Goal: Task Accomplishment & Management: Manage account settings

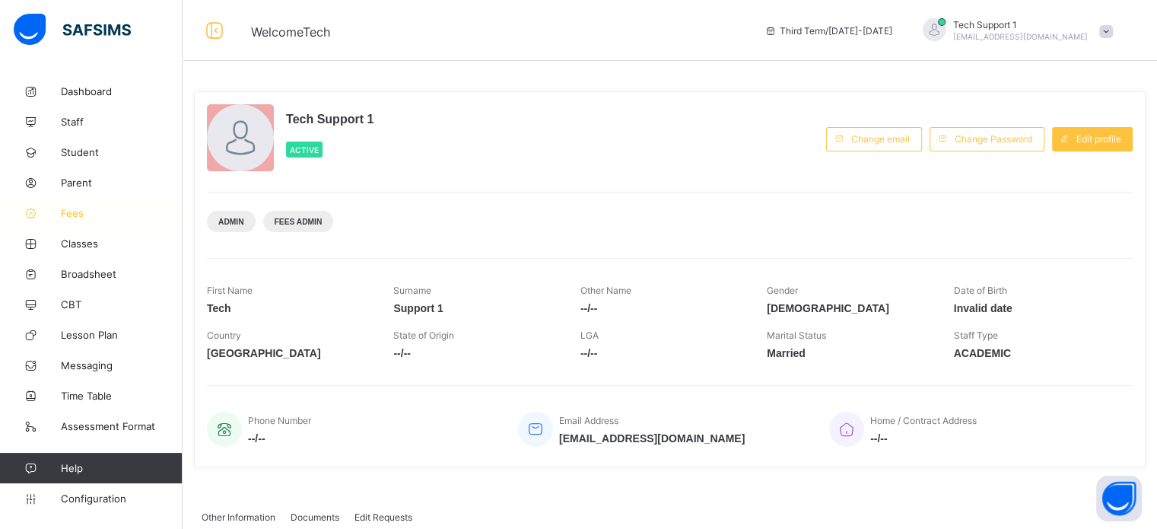
click at [78, 213] on span "Fees" at bounding box center [122, 213] width 122 height 12
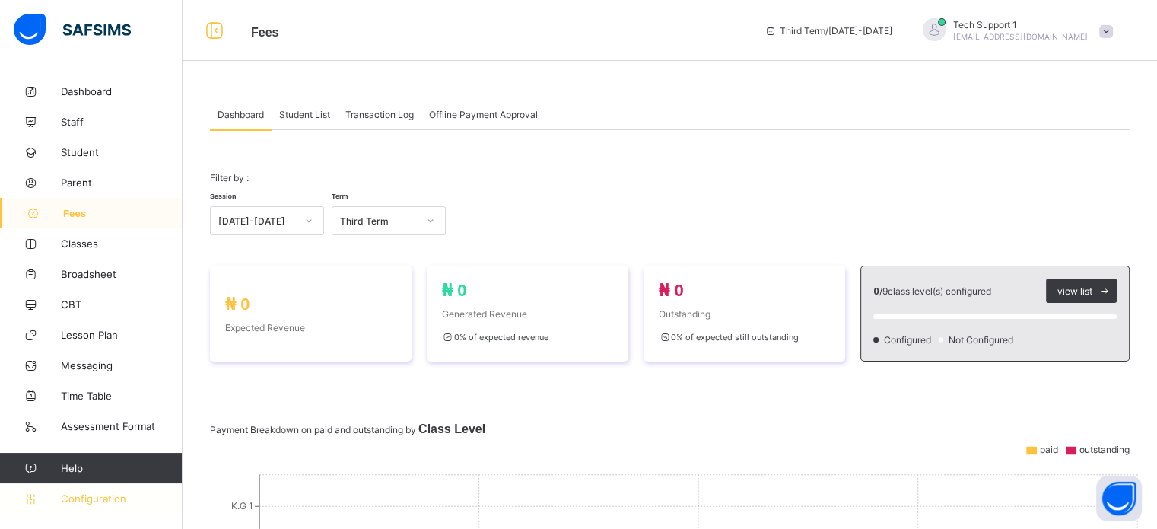
click at [70, 504] on span "Configuration" at bounding box center [121, 498] width 121 height 12
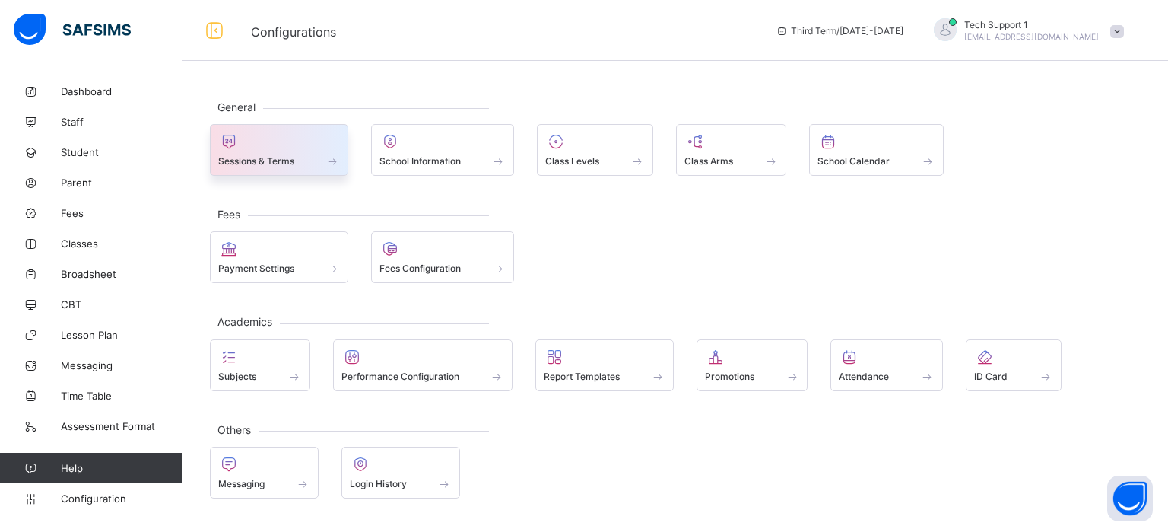
click at [278, 140] on div at bounding box center [279, 141] width 122 height 18
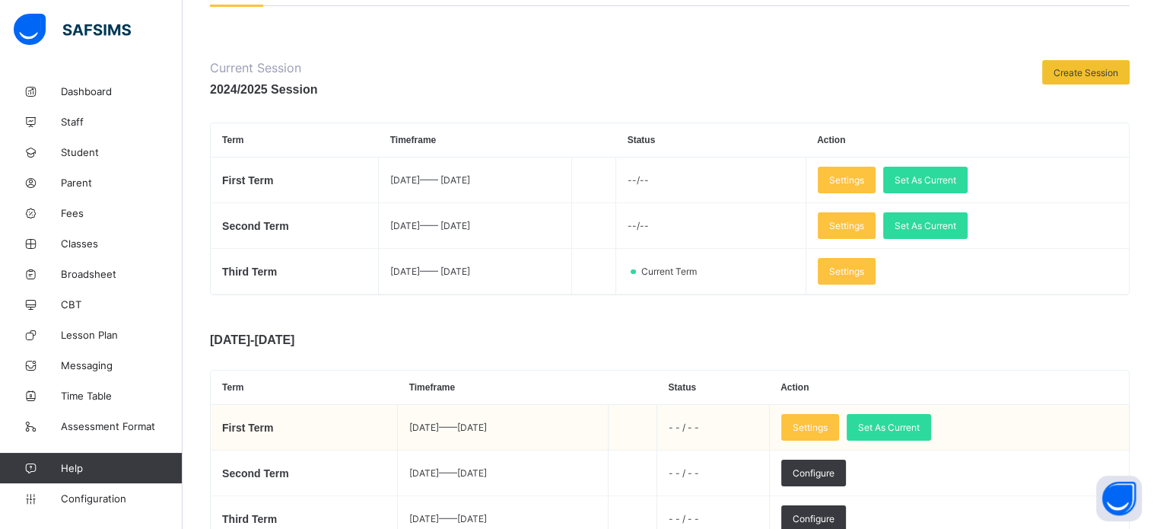
scroll to position [152, 0]
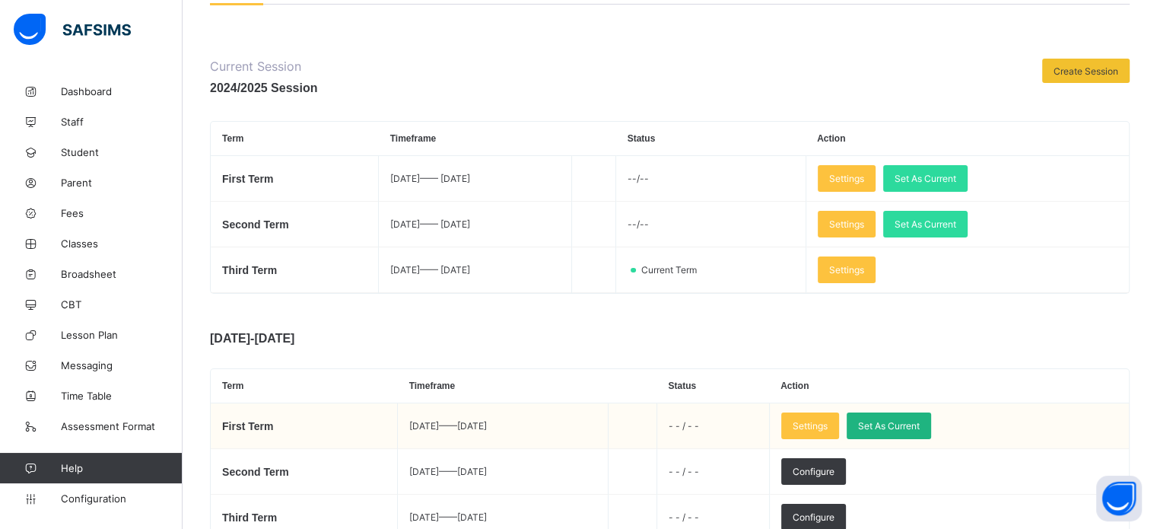
click at [930, 416] on div "Set As Current" at bounding box center [889, 425] width 84 height 27
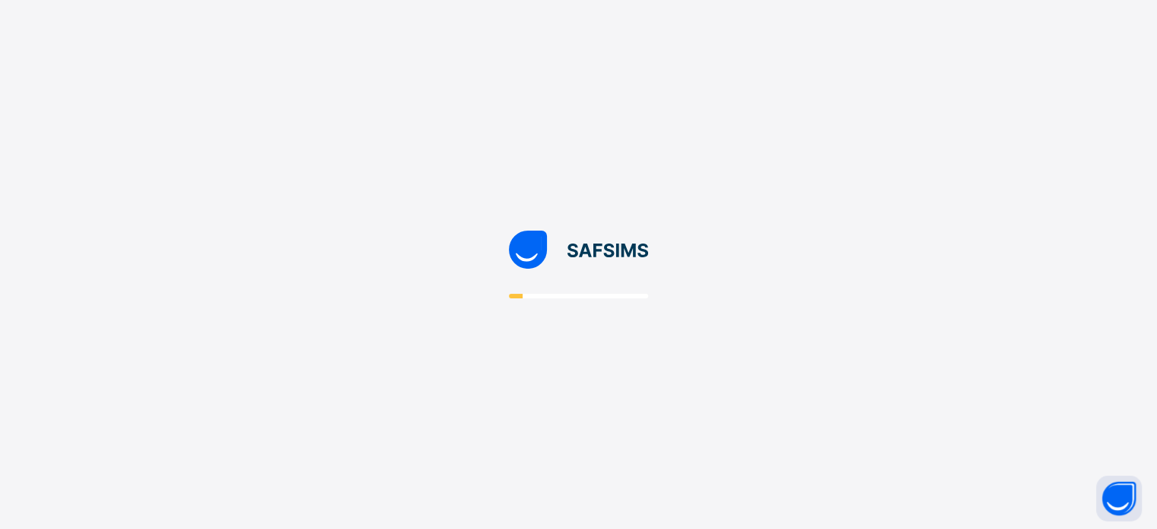
scroll to position [0, 0]
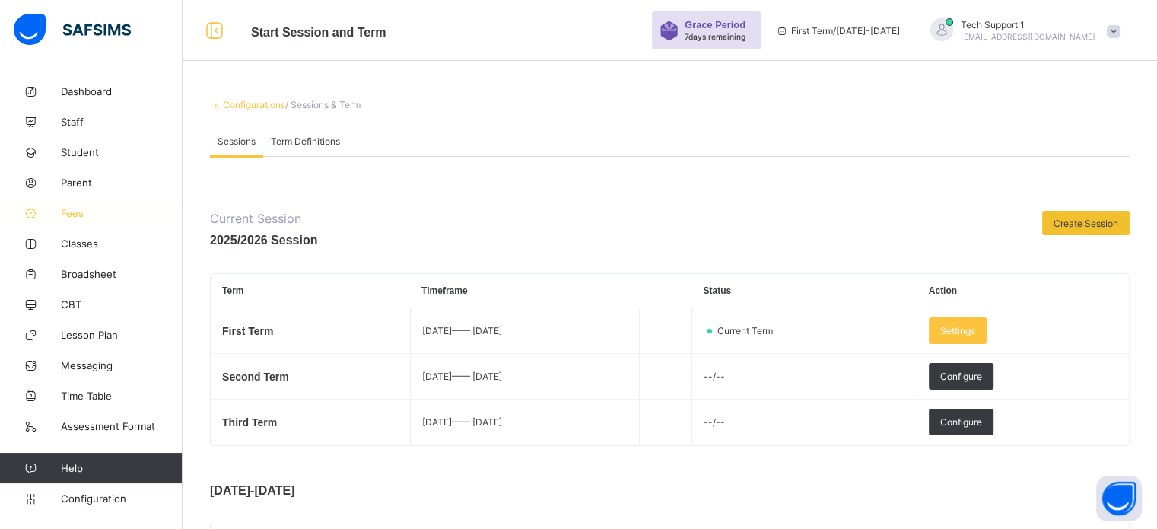
click at [54, 215] on icon at bounding box center [30, 213] width 61 height 11
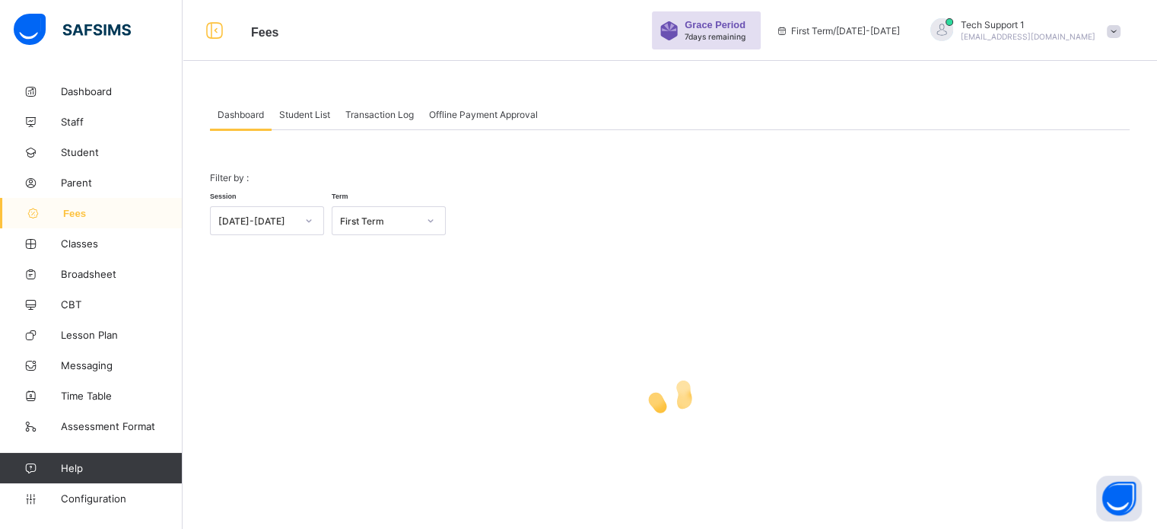
click at [307, 110] on span "Student List" at bounding box center [304, 114] width 51 height 11
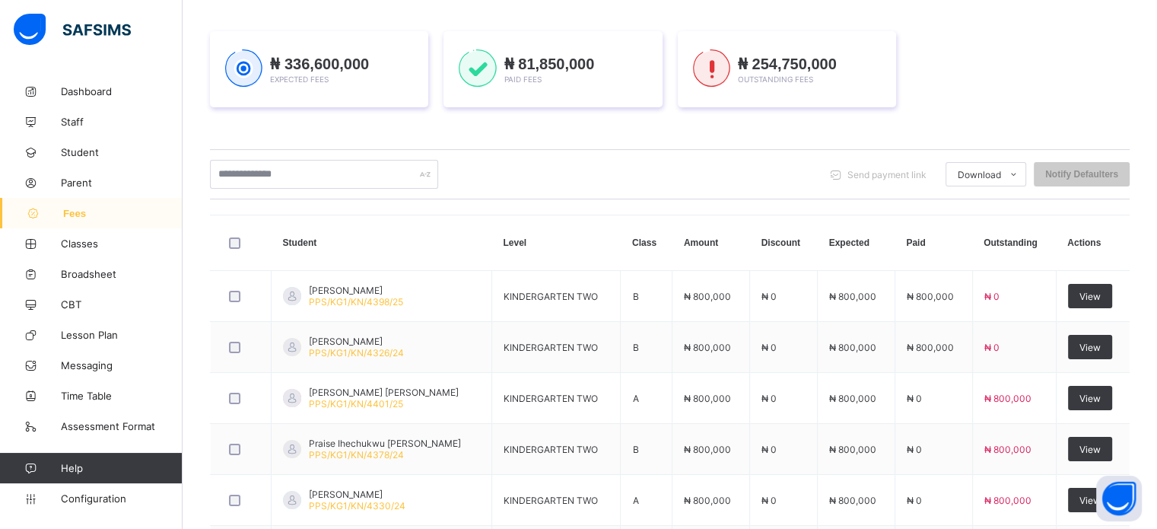
scroll to position [228, 0]
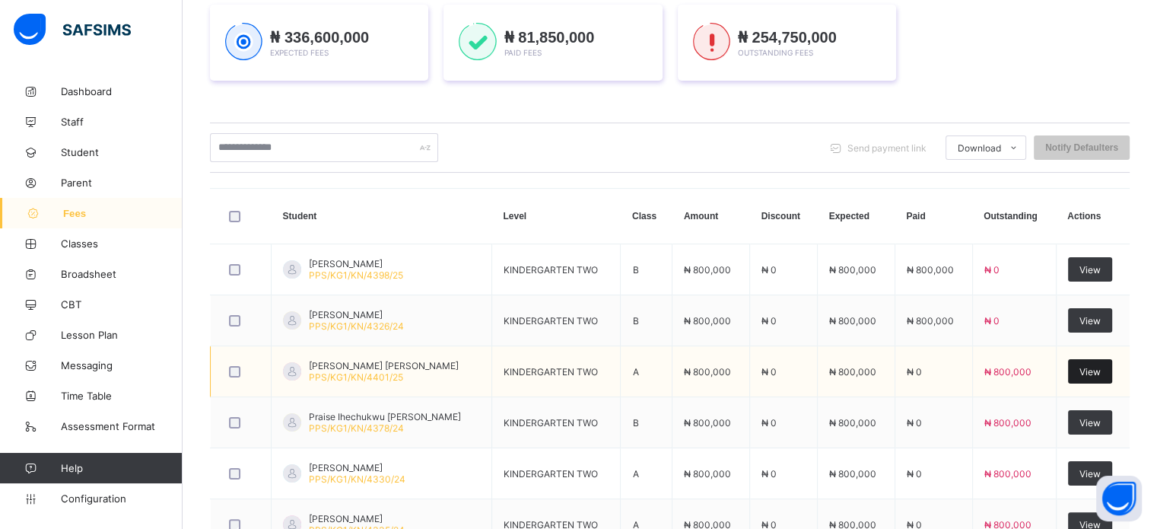
click at [1112, 367] on div "View" at bounding box center [1090, 371] width 44 height 24
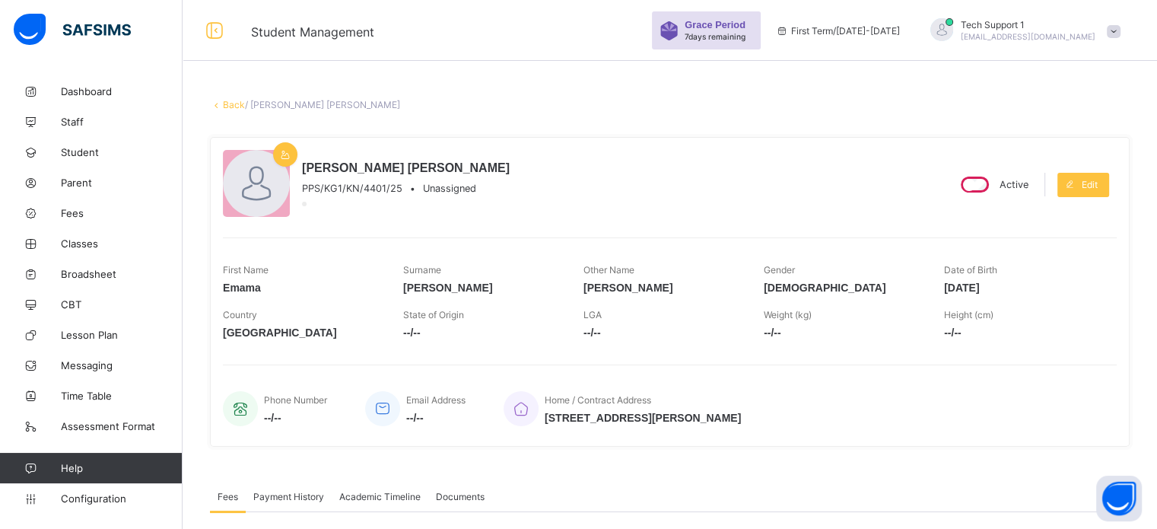
click at [233, 102] on link "Back" at bounding box center [234, 104] width 22 height 11
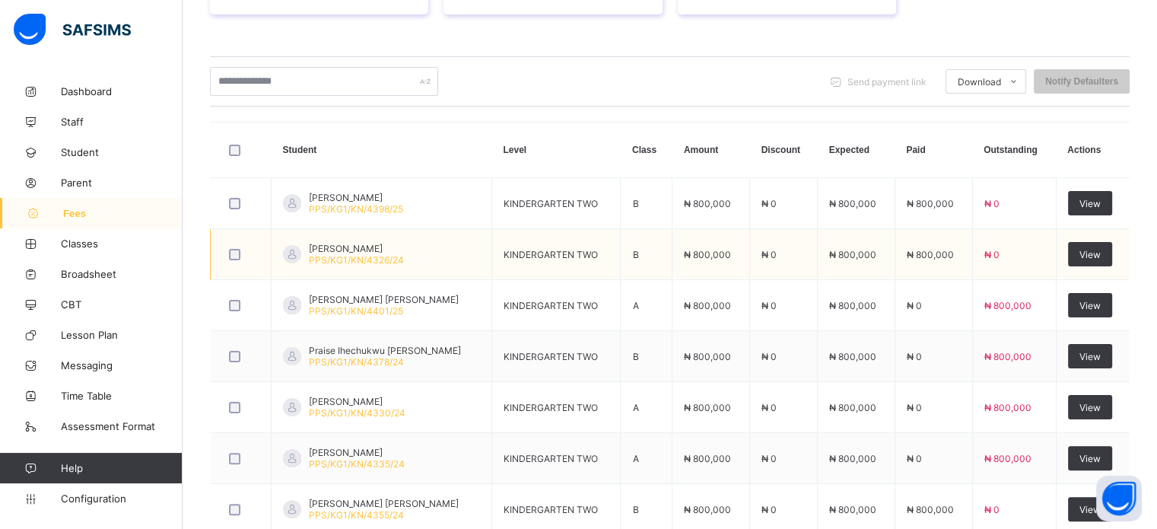
scroll to position [304, 0]
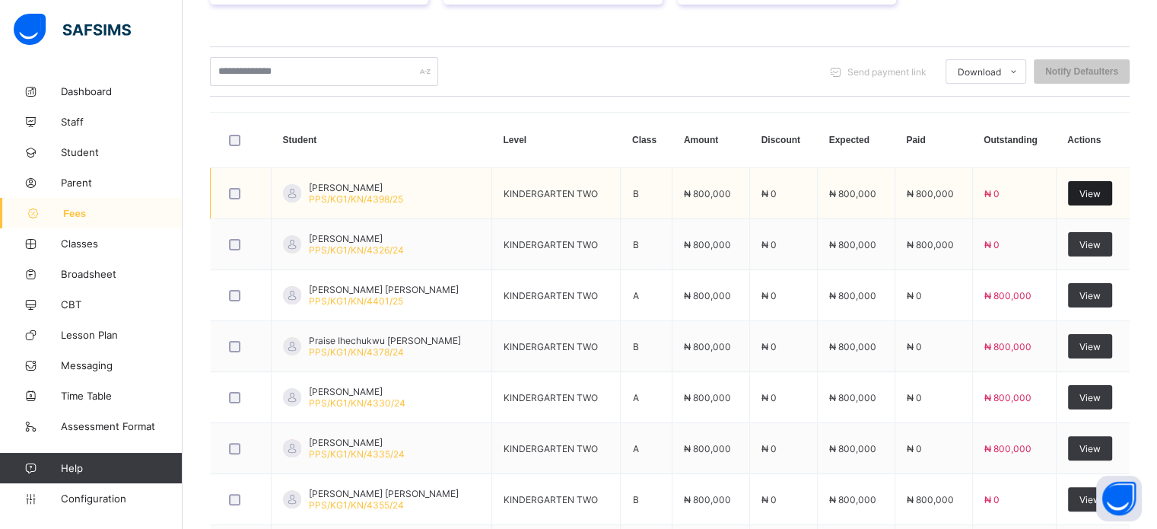
click at [1093, 191] on span "View" at bounding box center [1089, 193] width 21 height 11
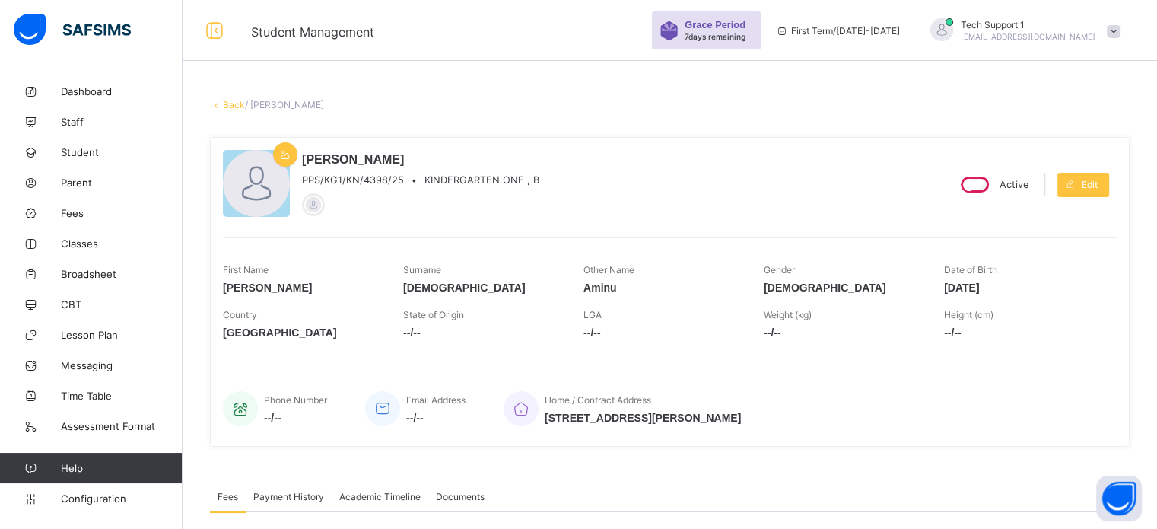
scroll to position [437, 0]
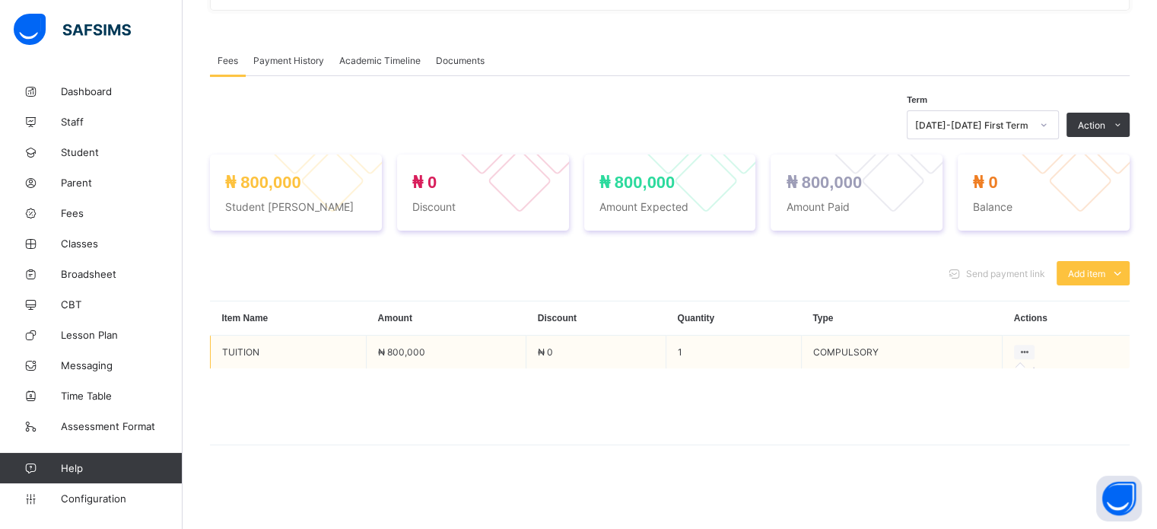
click at [1028, 349] on icon at bounding box center [1024, 351] width 13 height 11
click at [1031, 351] on icon at bounding box center [1024, 351] width 13 height 11
click at [1029, 352] on icon at bounding box center [1024, 351] width 13 height 11
click at [1030, 351] on icon at bounding box center [1024, 351] width 13 height 11
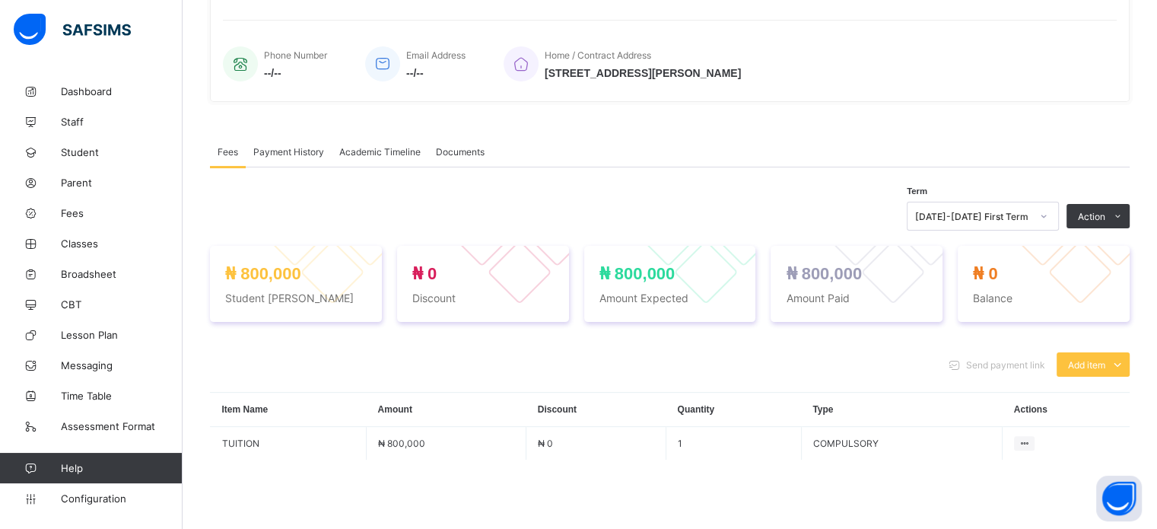
scroll to position [285, 0]
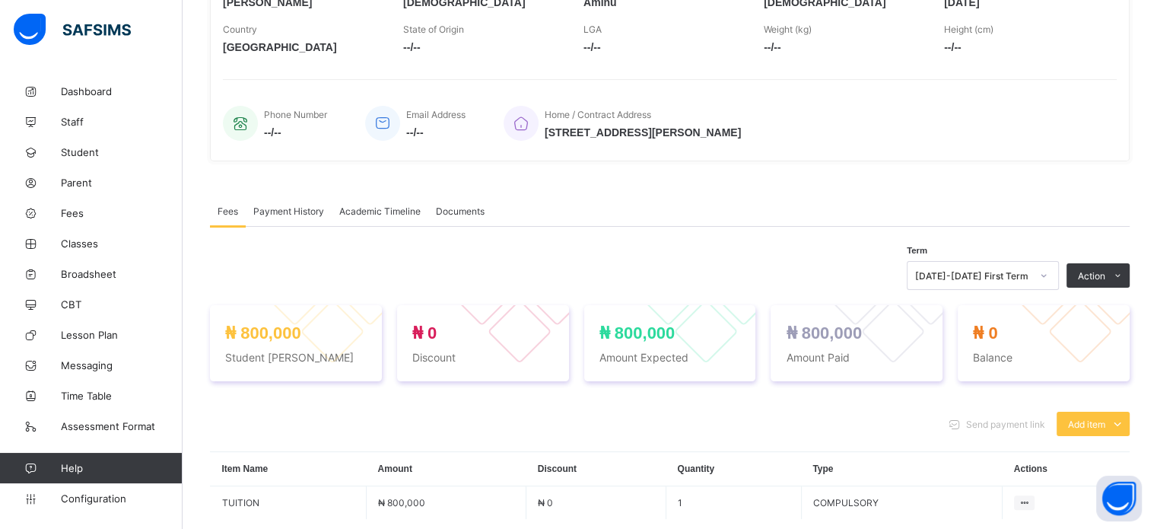
click at [270, 217] on span "Payment History" at bounding box center [288, 210] width 71 height 11
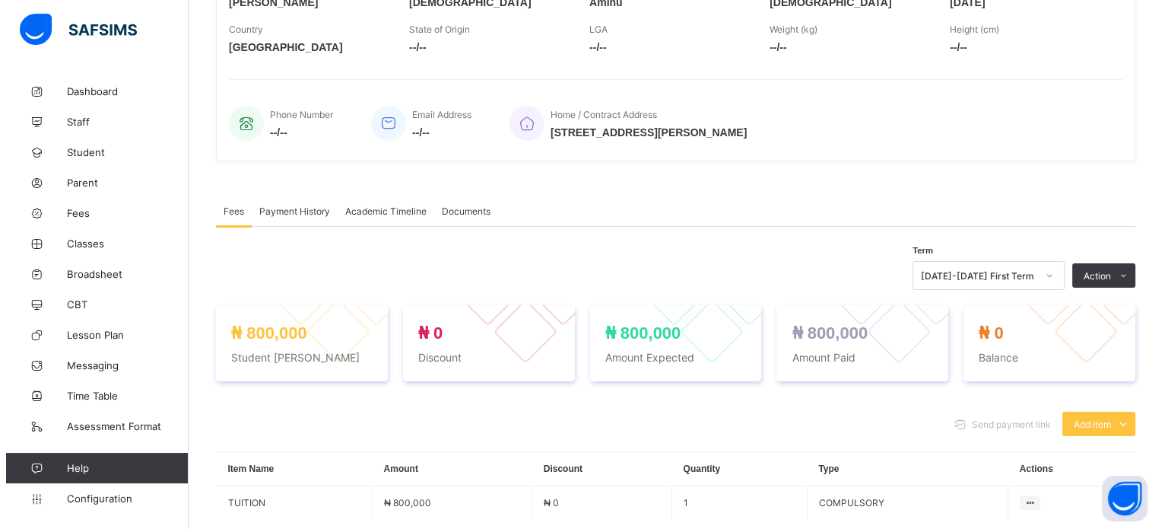
scroll to position [195, 0]
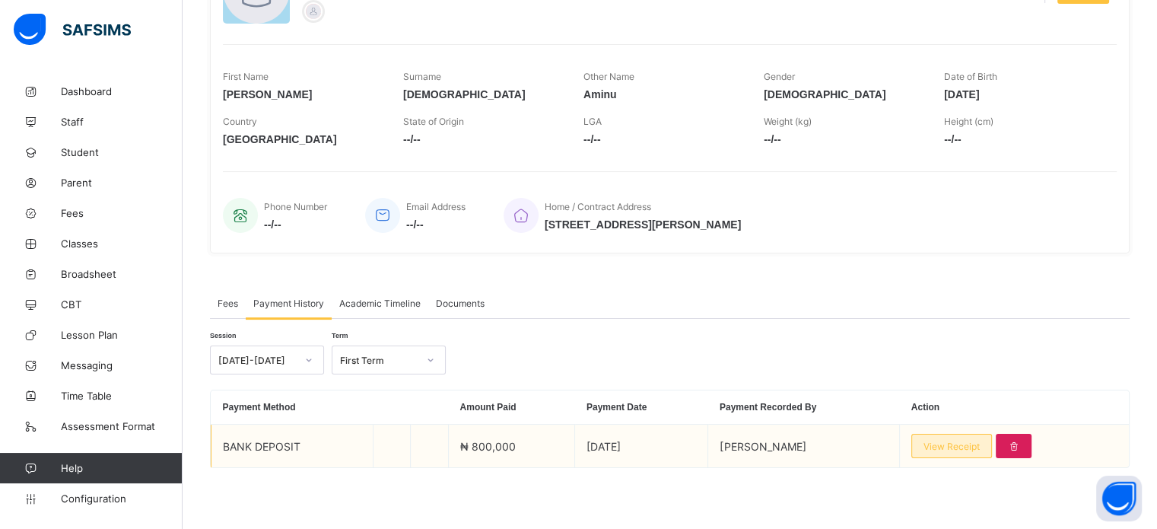
click at [957, 446] on span "View Receipt" at bounding box center [951, 445] width 56 height 11
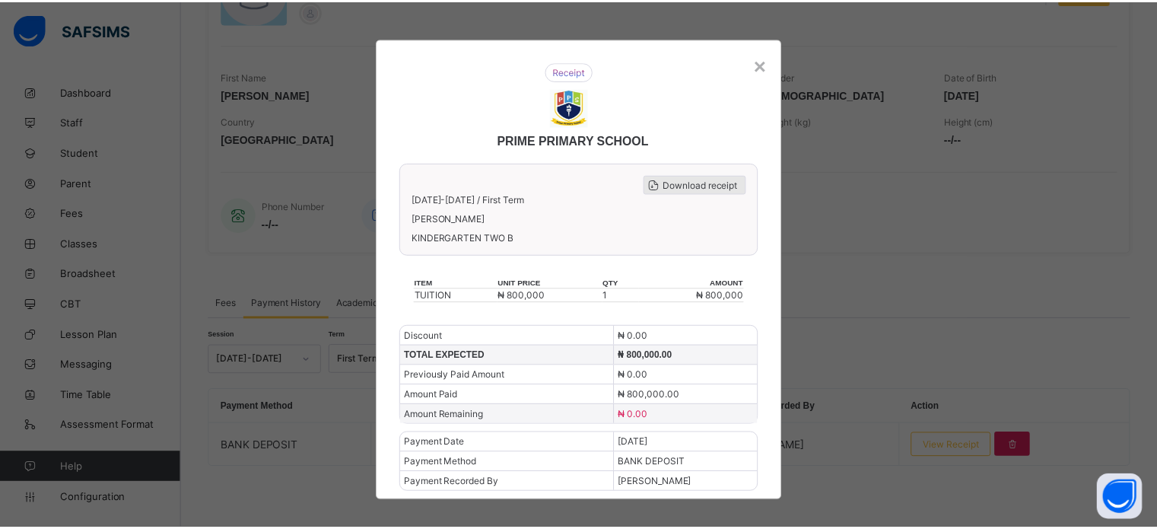
scroll to position [11, 0]
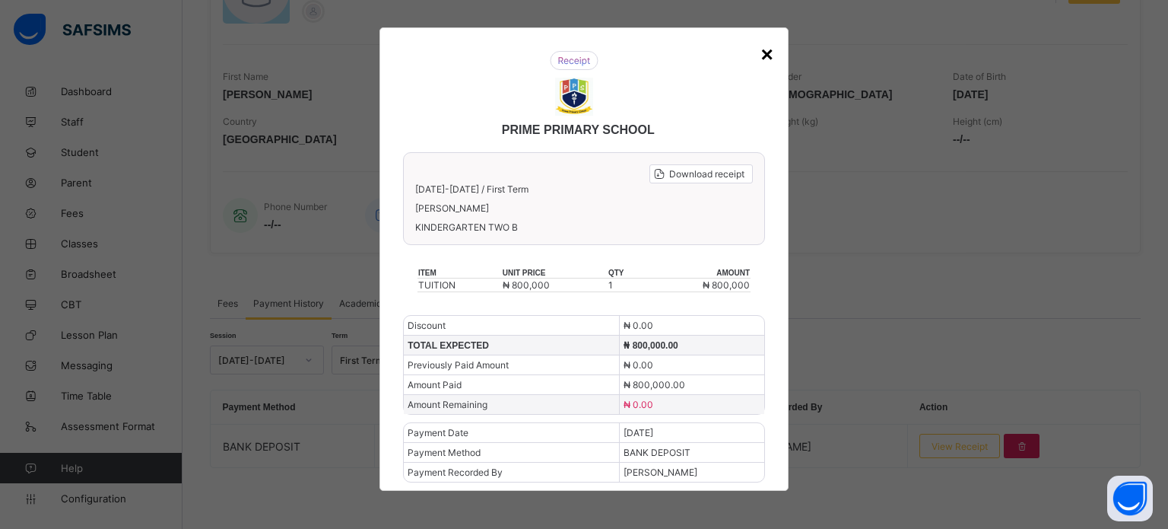
click at [761, 56] on div "×" at bounding box center [767, 55] width 12 height 24
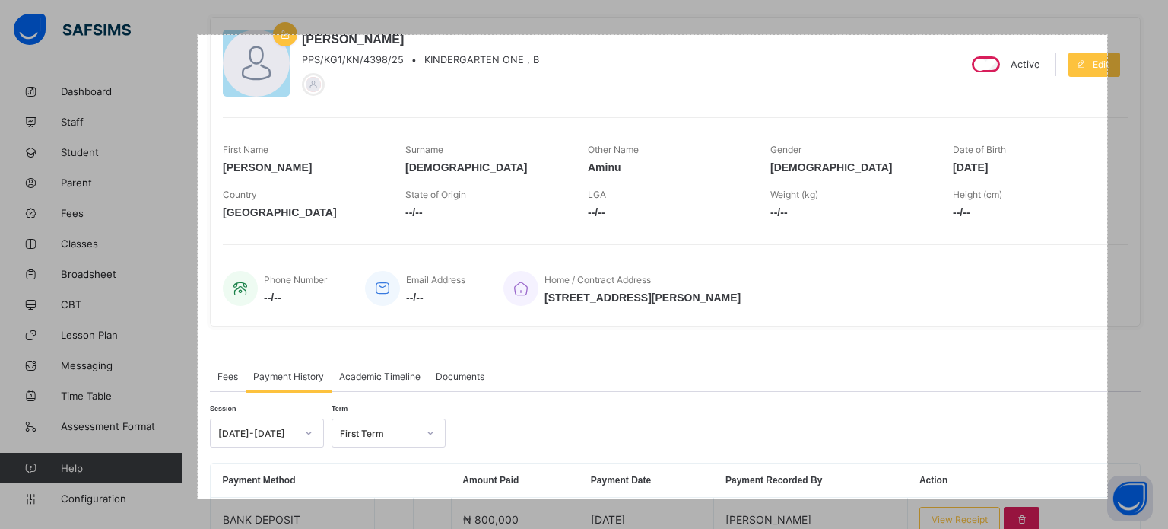
scroll to position [195, 0]
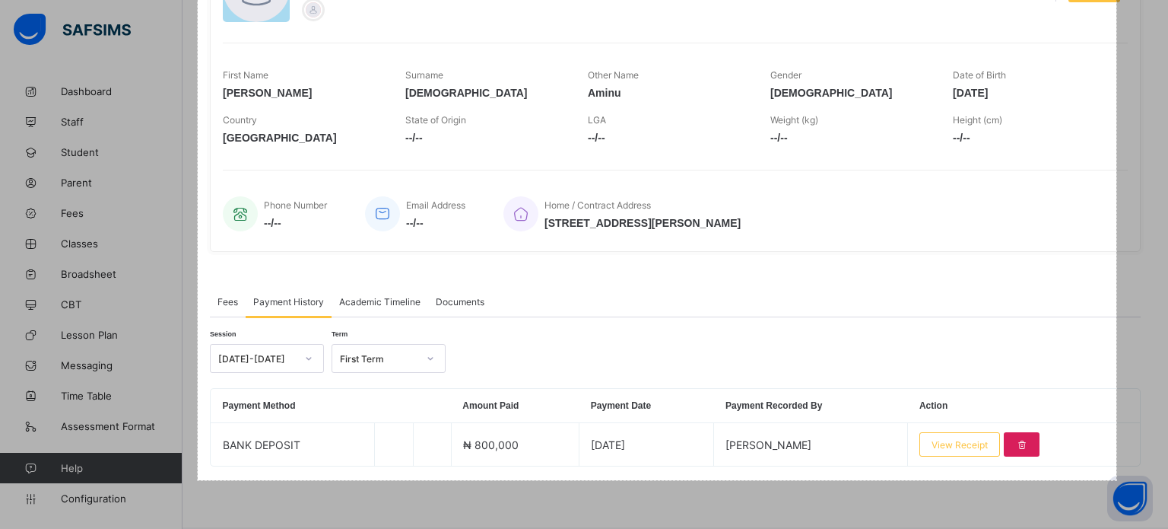
drag, startPoint x: 198, startPoint y: 3, endPoint x: 1117, endPoint y: 480, distance: 1035.3
click at [1117, 480] on div "1208 X 683" at bounding box center [584, 166] width 1168 height 723
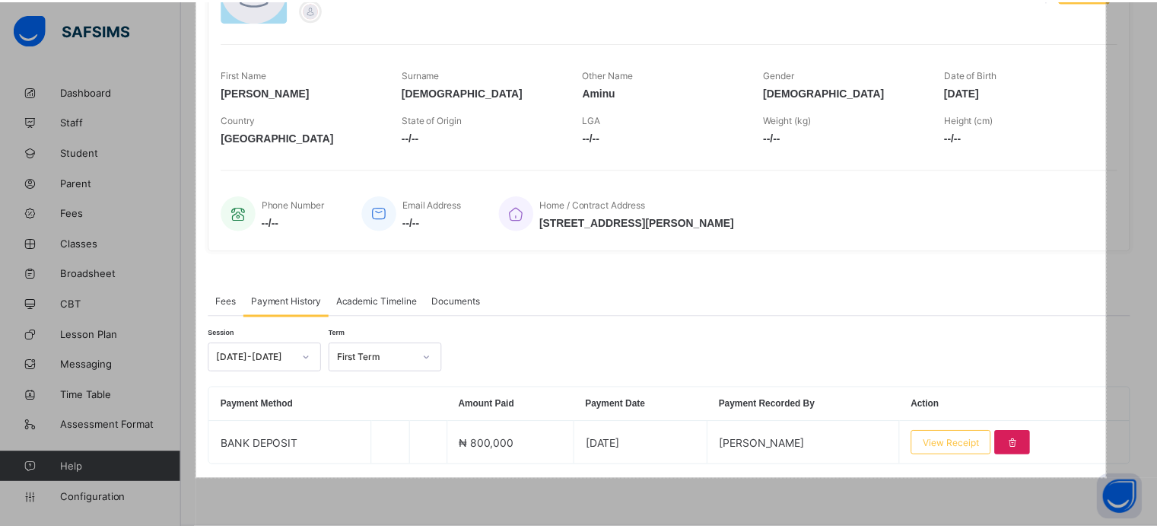
scroll to position [155, 0]
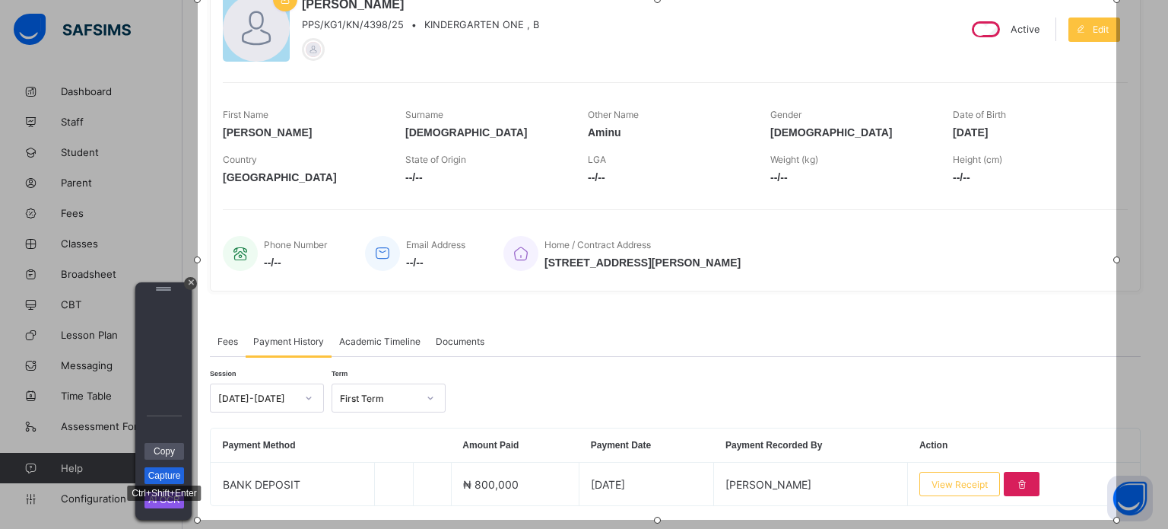
click at [164, 471] on link "Capture" at bounding box center [165, 475] width 40 height 17
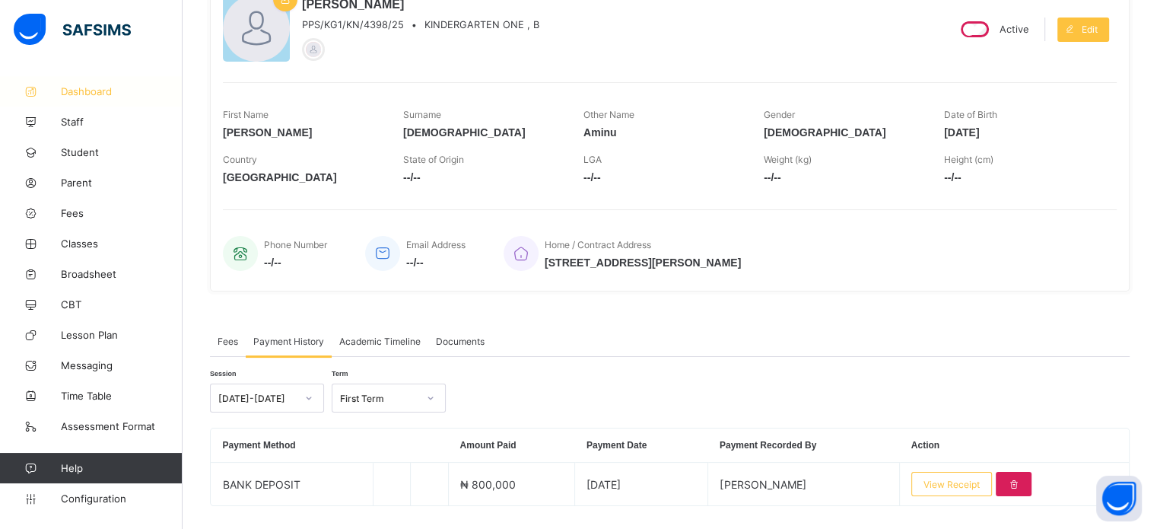
click at [97, 85] on span "Dashboard" at bounding box center [122, 91] width 122 height 12
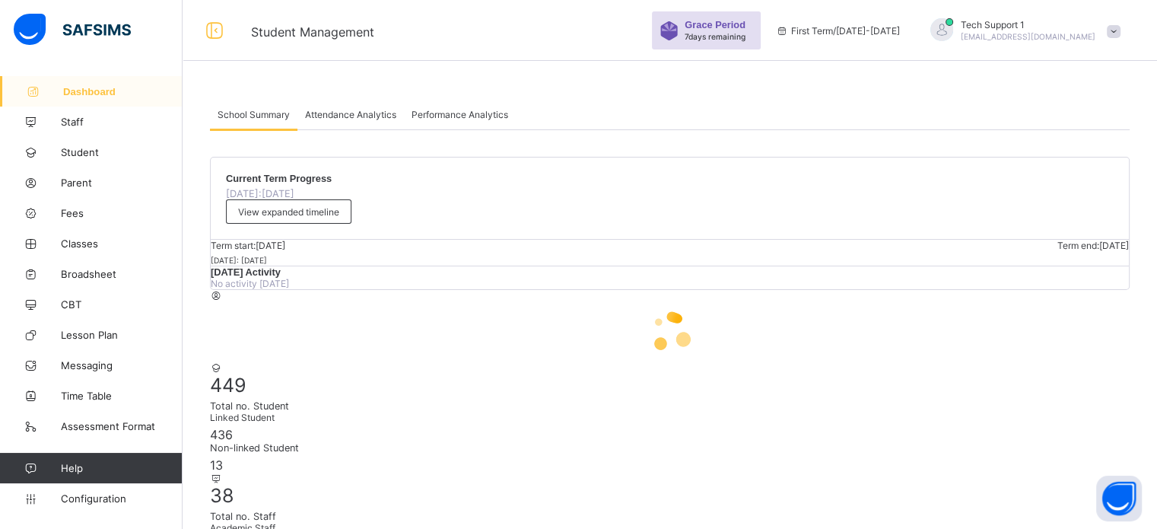
click at [326, 106] on div "Attendance Analytics" at bounding box center [350, 114] width 106 height 30
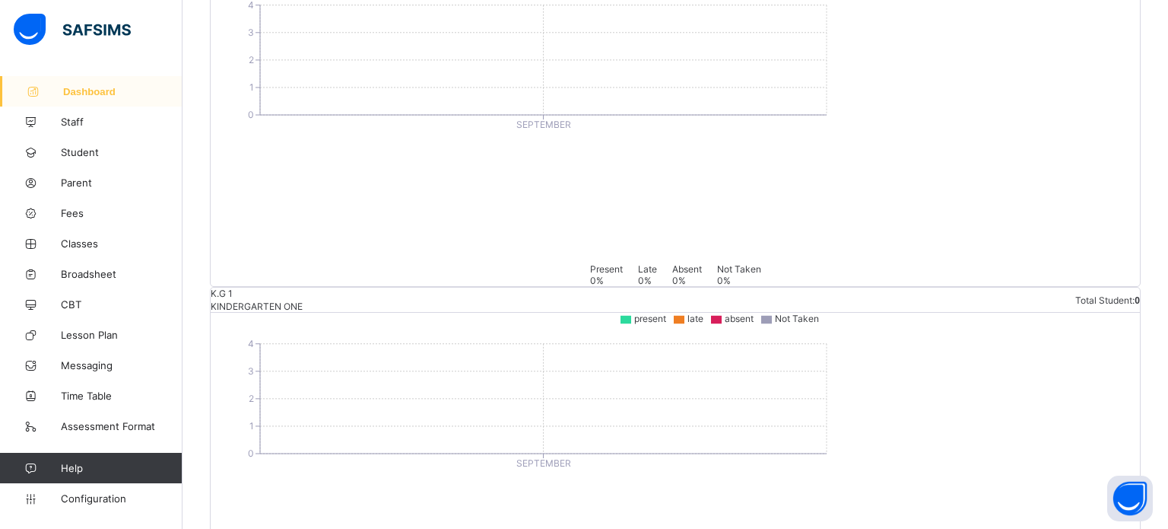
scroll to position [380, 0]
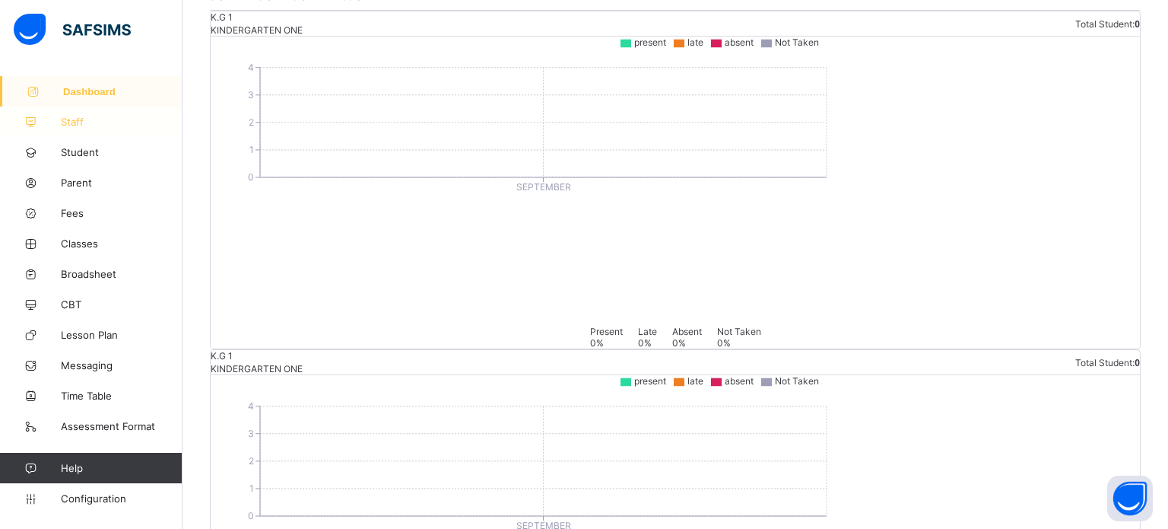
click at [90, 127] on span "Staff" at bounding box center [122, 122] width 122 height 12
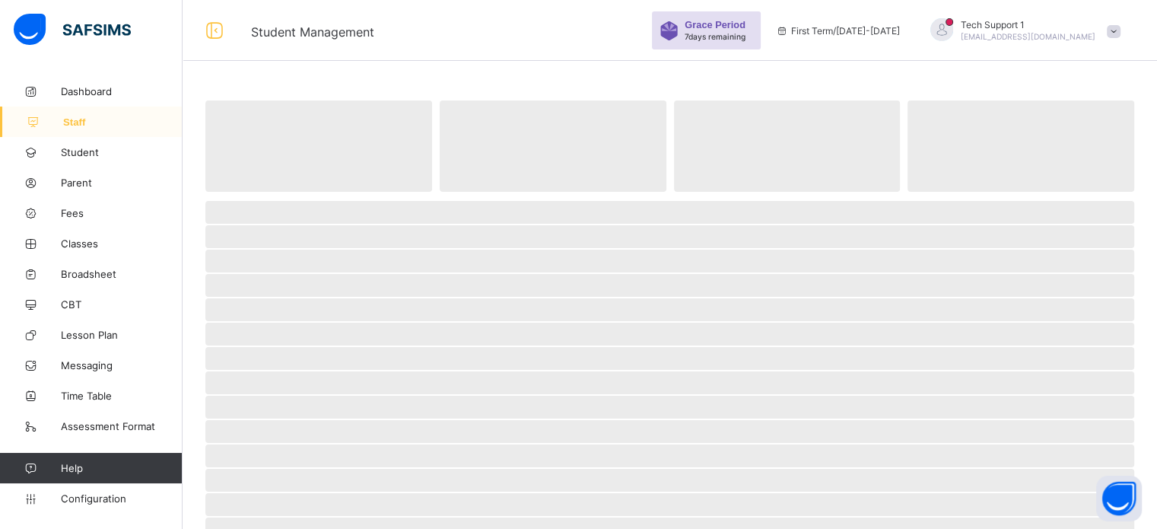
click at [1053, 33] on span "[EMAIL_ADDRESS][DOMAIN_NAME]" at bounding box center [1028, 36] width 135 height 9
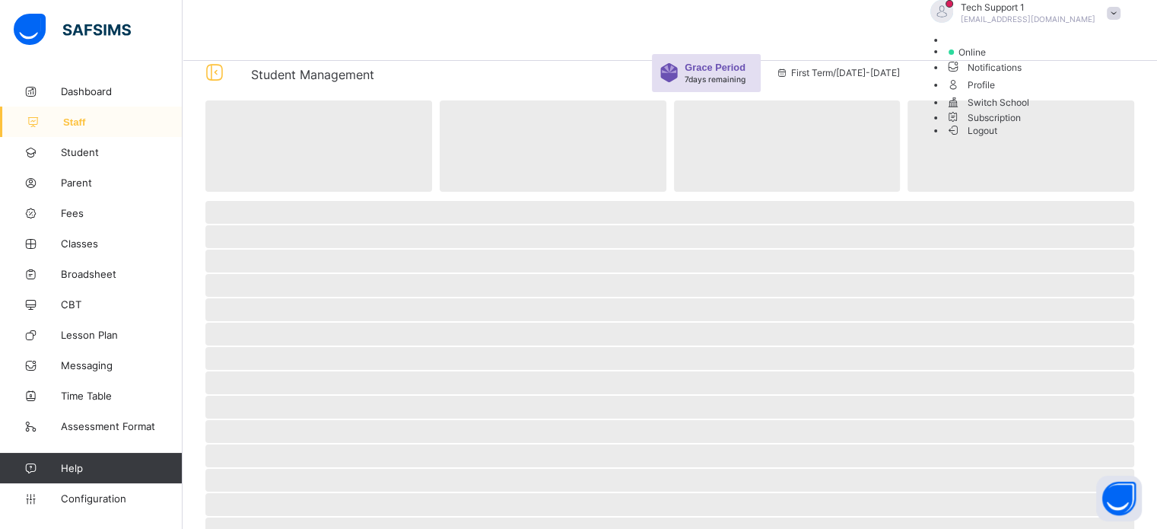
click at [1022, 123] on span "Subscription" at bounding box center [984, 117] width 76 height 11
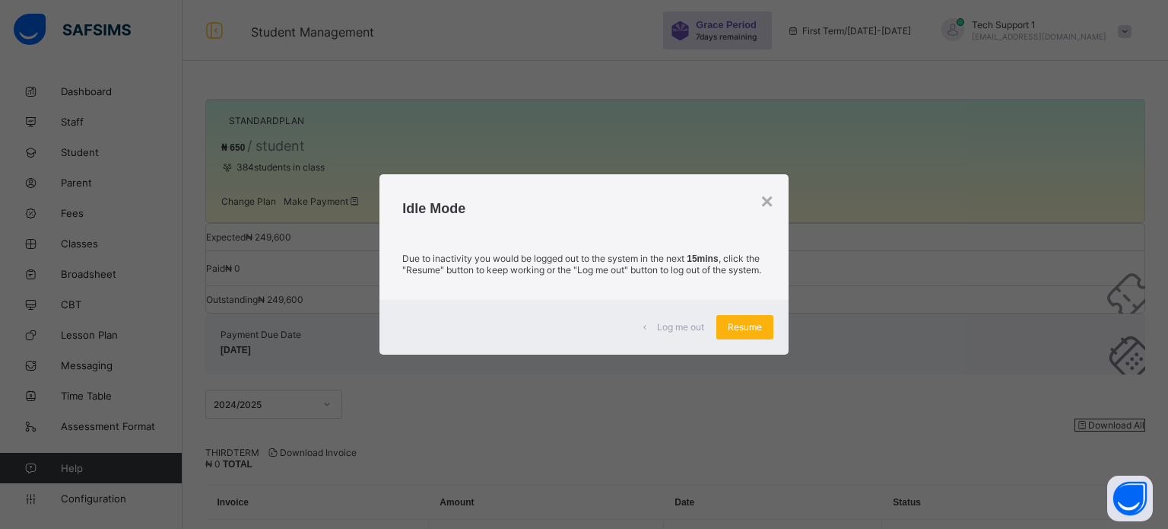
click at [733, 339] on div "Resume" at bounding box center [745, 327] width 57 height 24
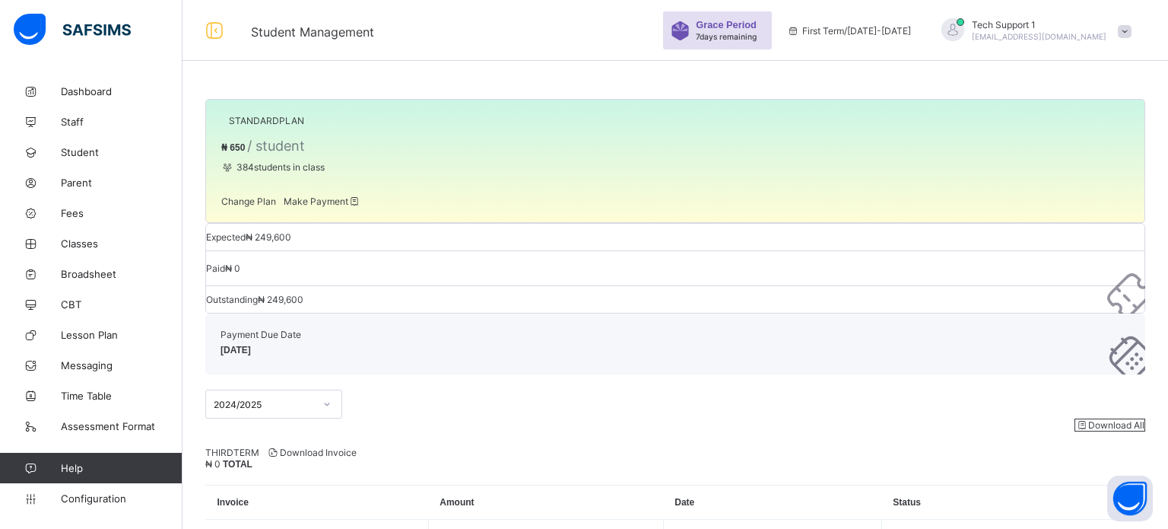
click at [965, 31] on div at bounding box center [953, 29] width 23 height 23
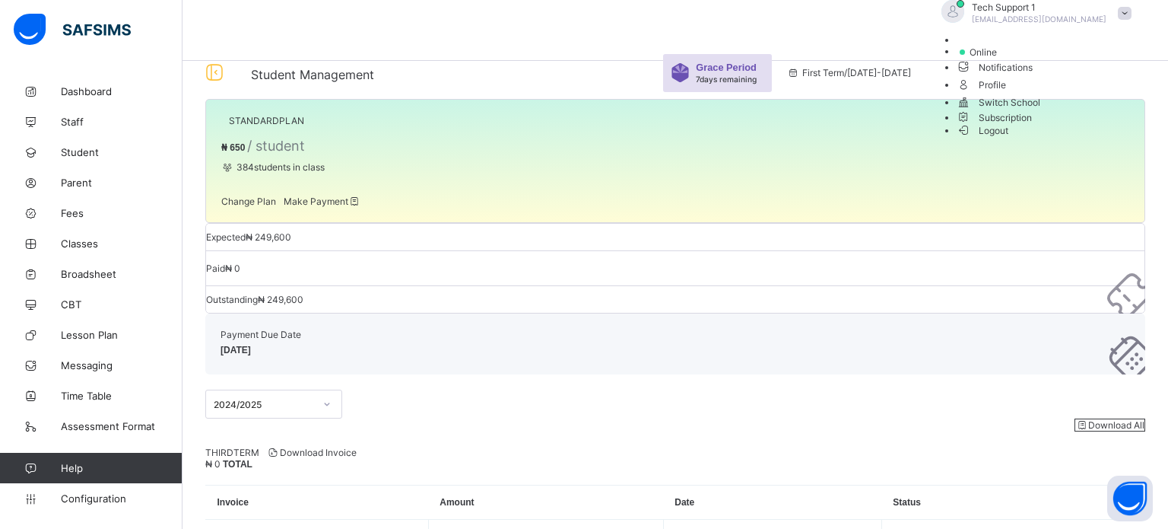
click at [1080, 136] on li "Logout" at bounding box center [1048, 129] width 183 height 13
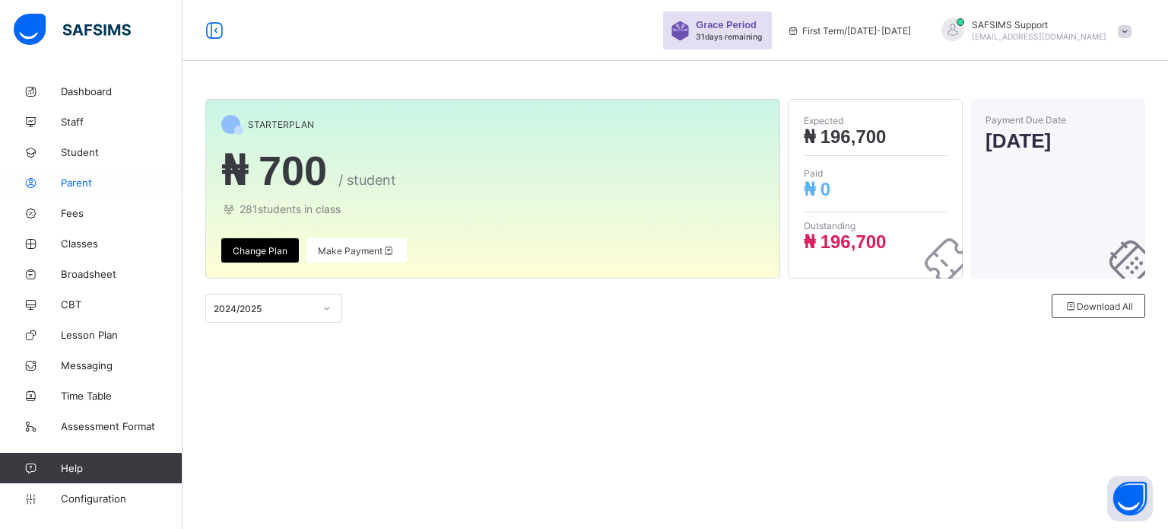
click at [70, 185] on span "Parent" at bounding box center [122, 182] width 122 height 12
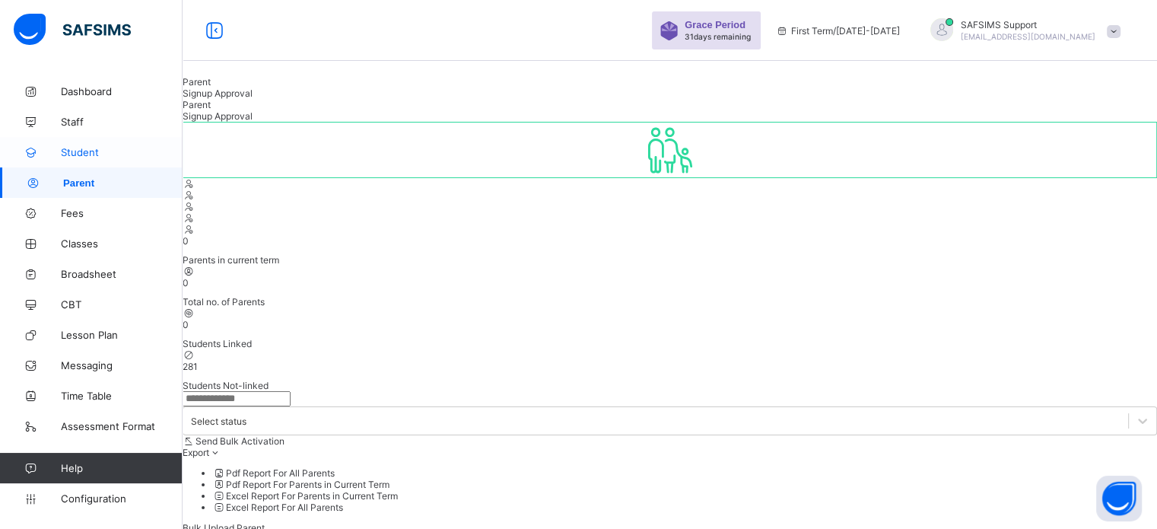
click at [82, 156] on span "Student" at bounding box center [122, 152] width 122 height 12
